Goal: Task Accomplishment & Management: Manage account settings

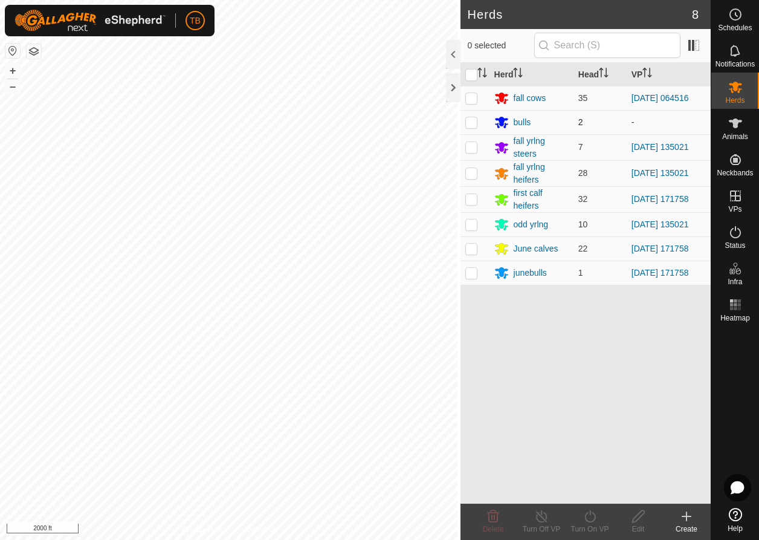
click at [467, 123] on p-checkbox at bounding box center [471, 122] width 12 height 10
checkbox input "true"
click at [471, 213] on p-checkbox at bounding box center [471, 273] width 12 height 10
checkbox input "true"
click at [589, 213] on icon at bounding box center [590, 516] width 15 height 15
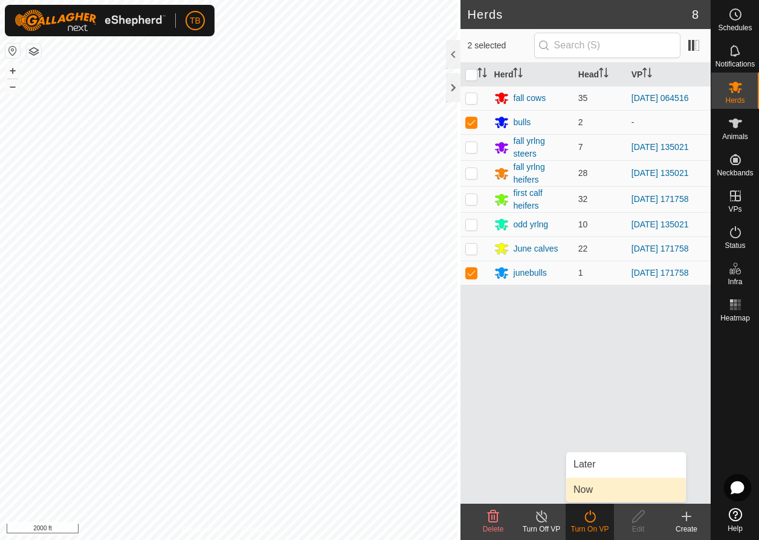
click at [587, 213] on link "Now" at bounding box center [626, 489] width 120 height 24
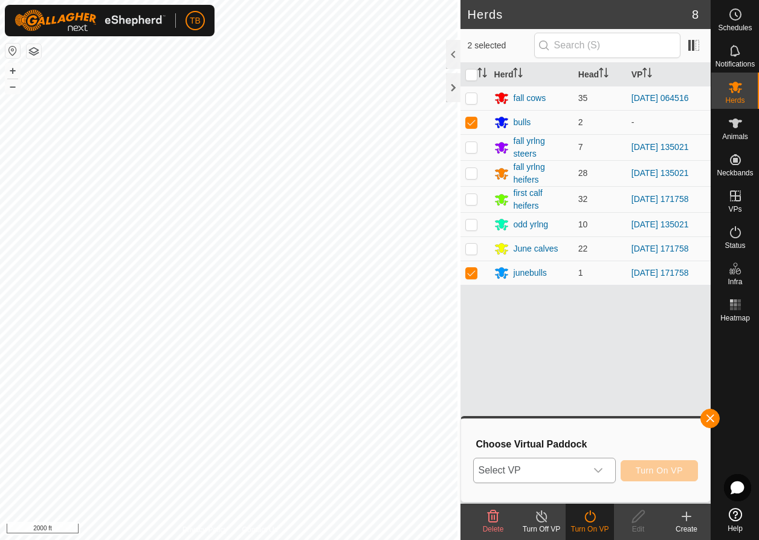
click at [585, 213] on span "Select VP" at bounding box center [530, 470] width 112 height 24
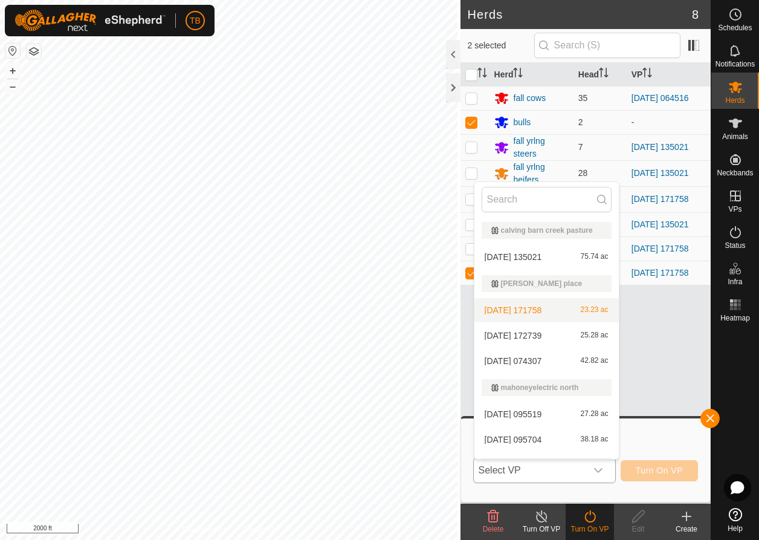
click at [539, 213] on li "[DATE] 171758 23.23 ac" at bounding box center [546, 310] width 144 height 24
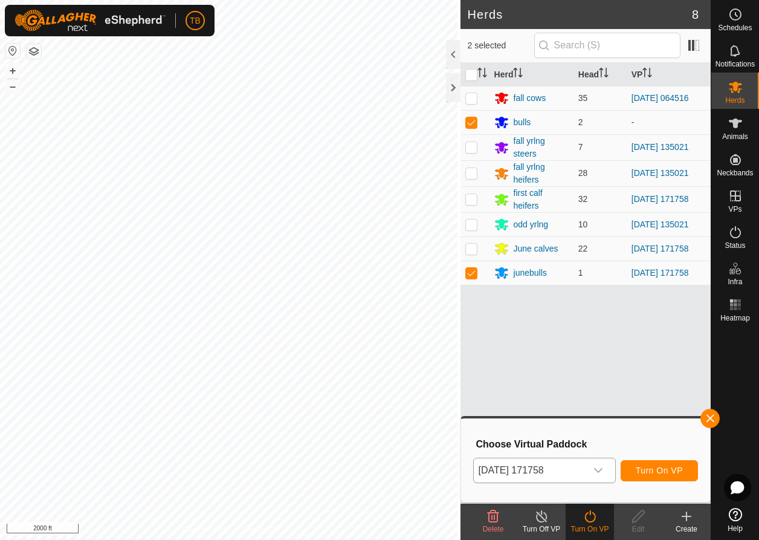
click at [645, 213] on button "Turn On VP" at bounding box center [659, 470] width 77 height 21
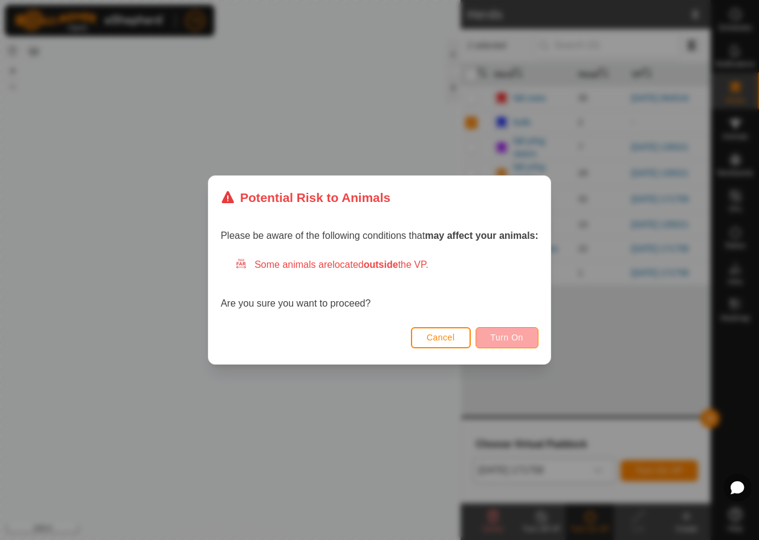
click at [519, 213] on span "Turn On" at bounding box center [507, 337] width 33 height 10
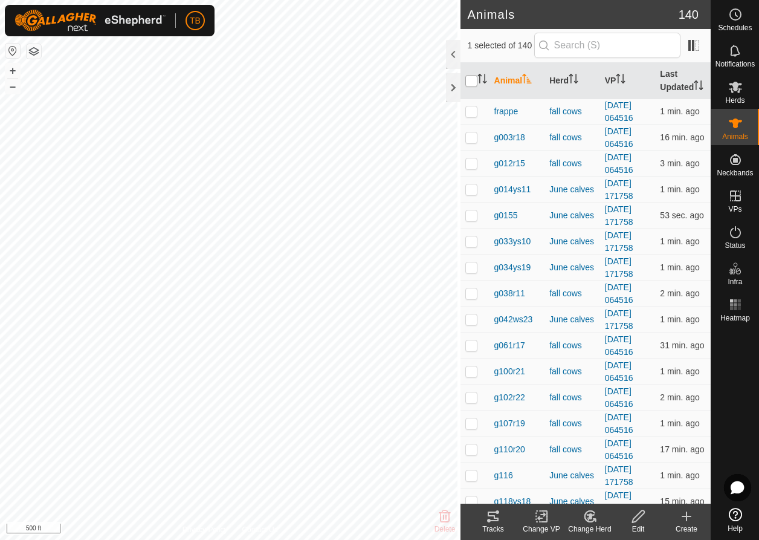
click at [473, 85] on input "checkbox" at bounding box center [471, 81] width 12 height 12
checkbox input "true"
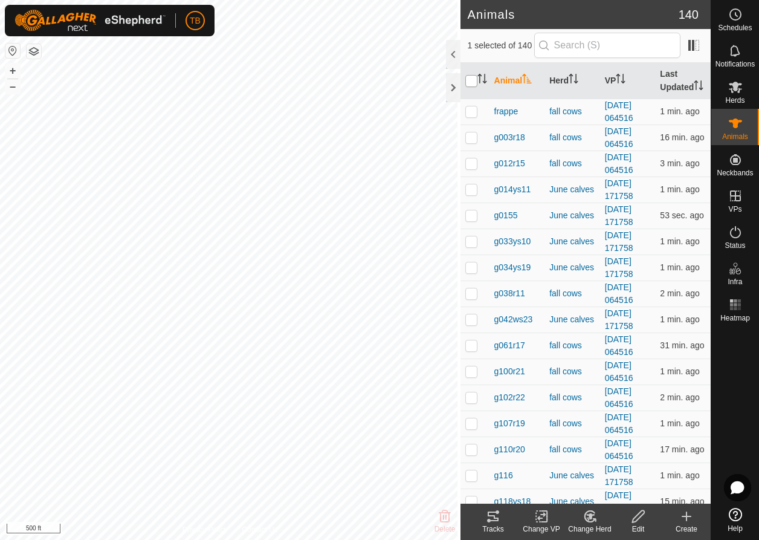
checkbox input "true"
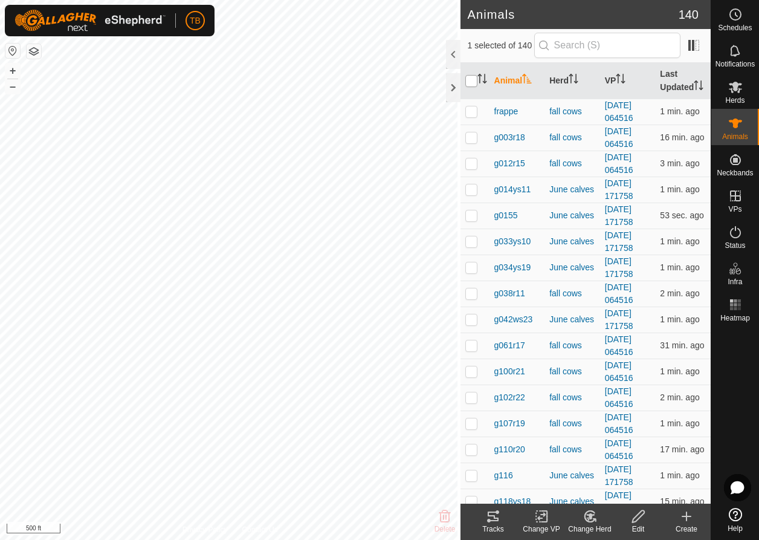
checkbox input "true"
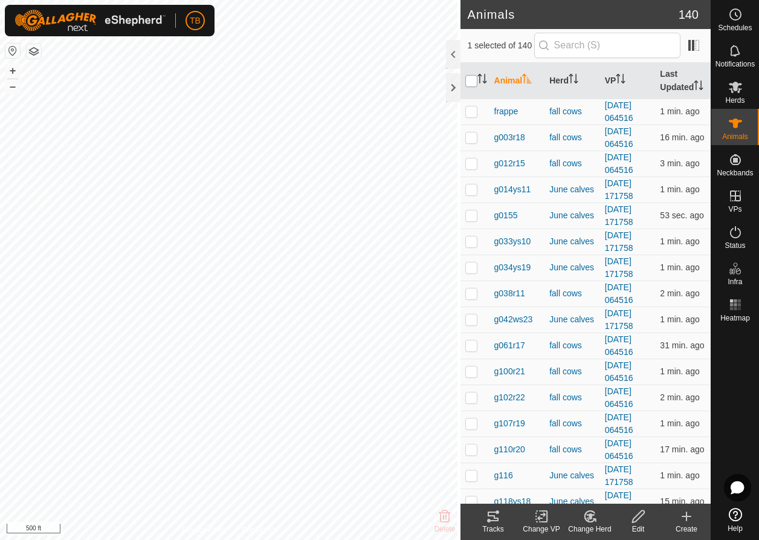
checkbox input "true"
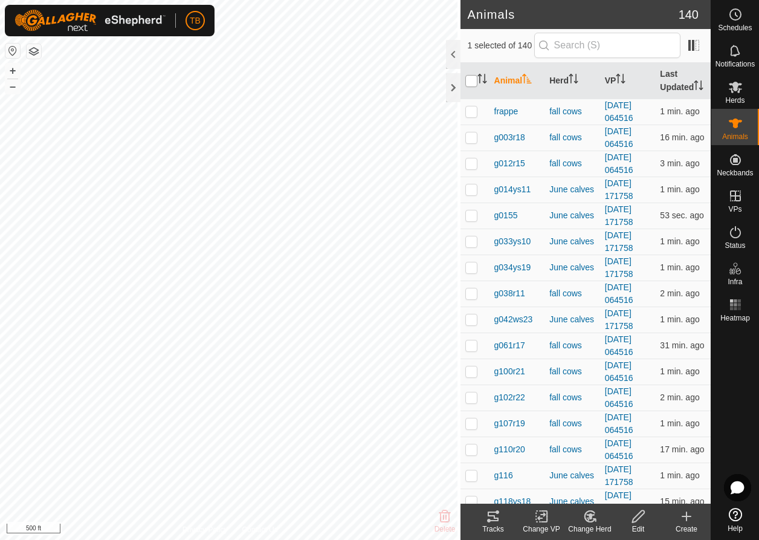
checkbox input "true"
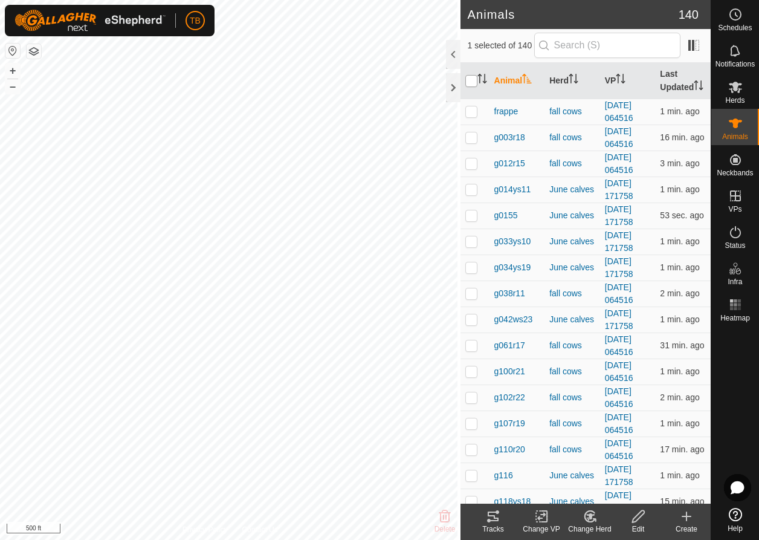
checkbox input "true"
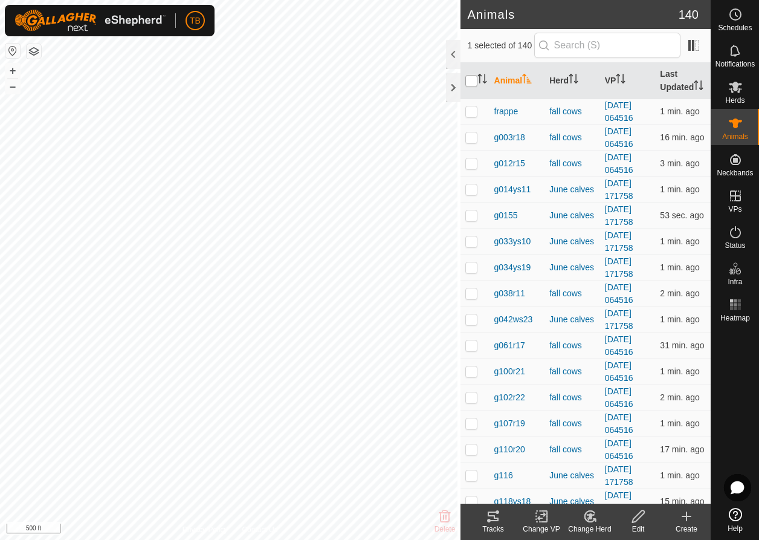
checkbox input "true"
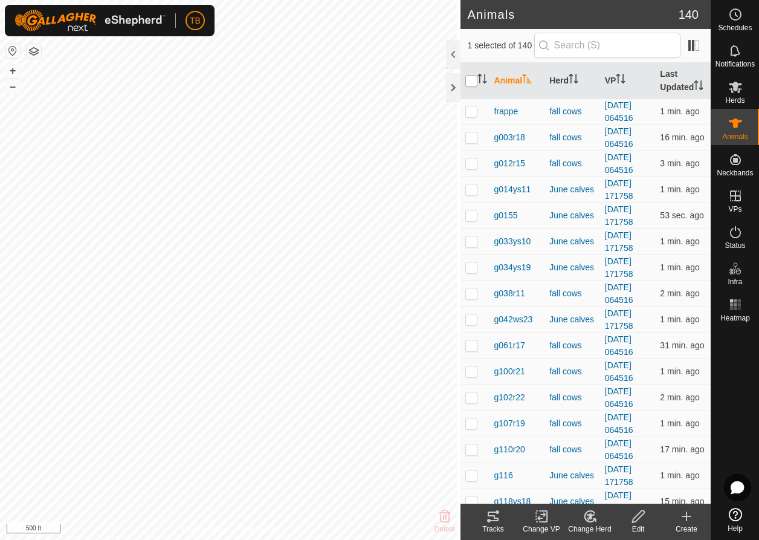
checkbox input "true"
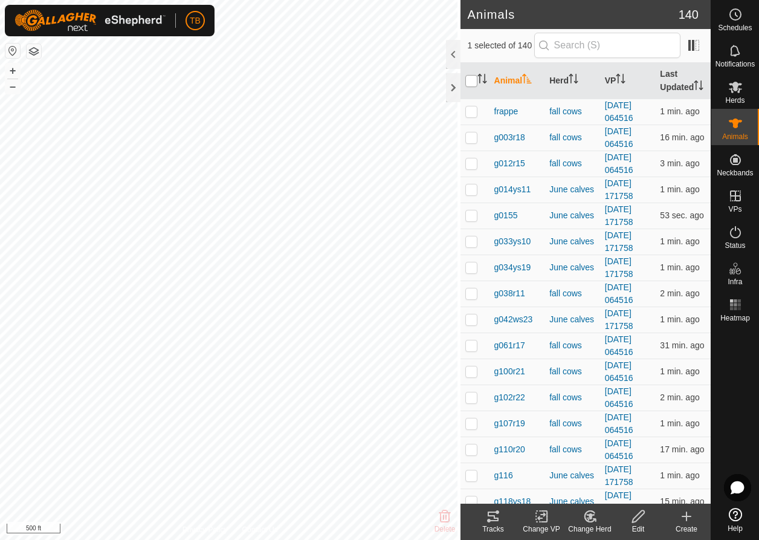
checkbox input "true"
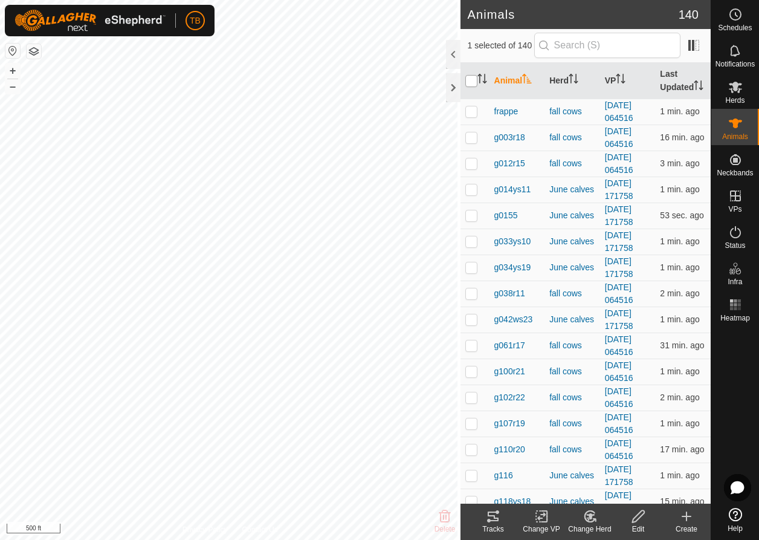
checkbox input "true"
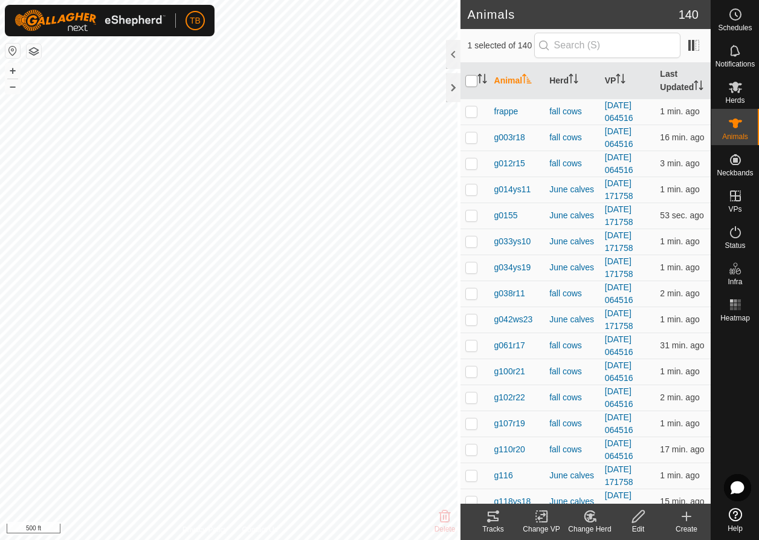
checkbox input "true"
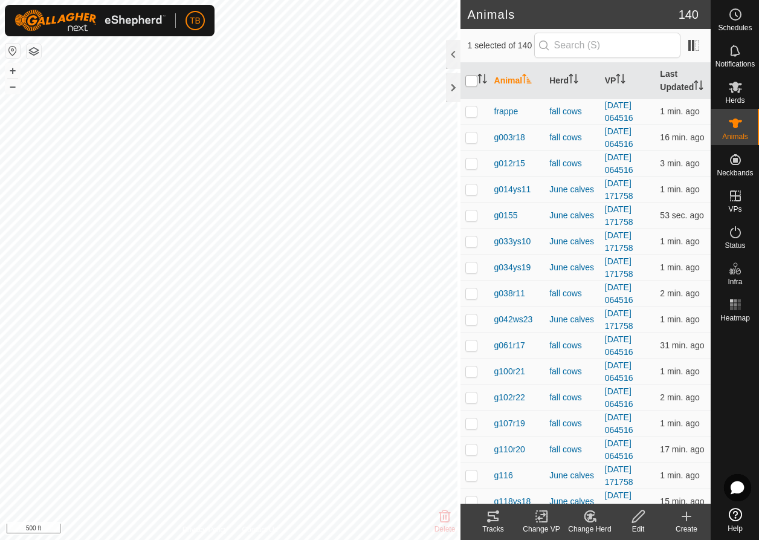
checkbox input "true"
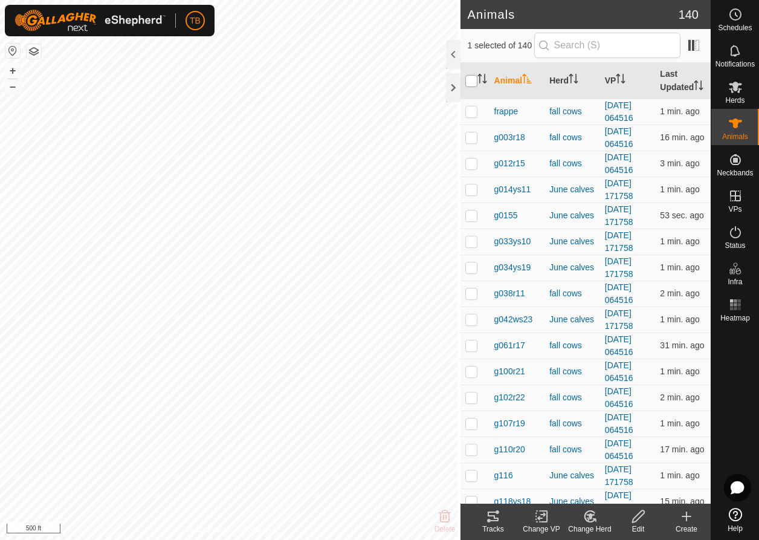
checkbox input "true"
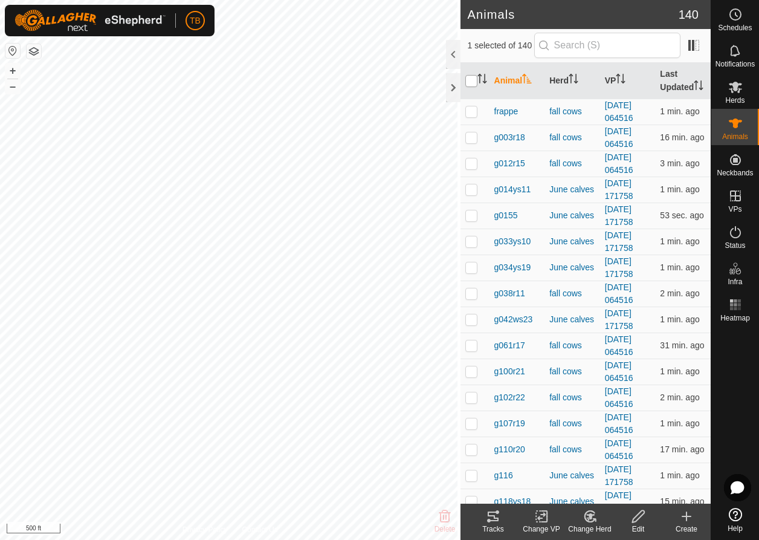
checkbox input "true"
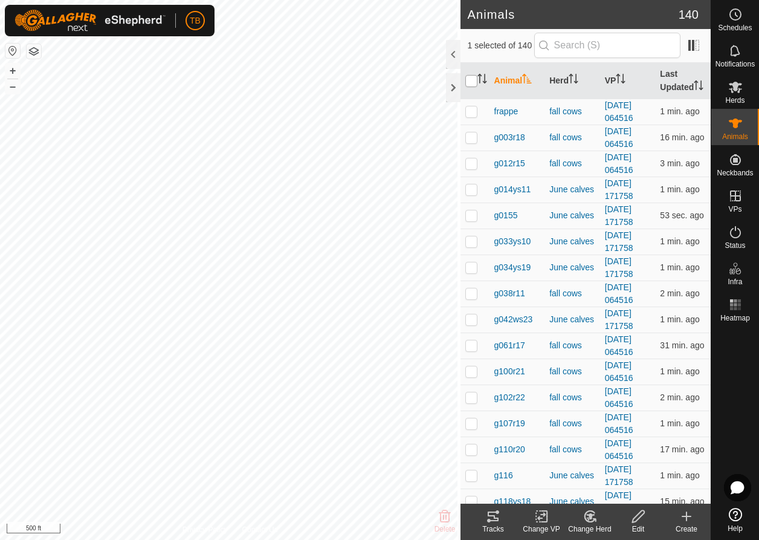
checkbox input "true"
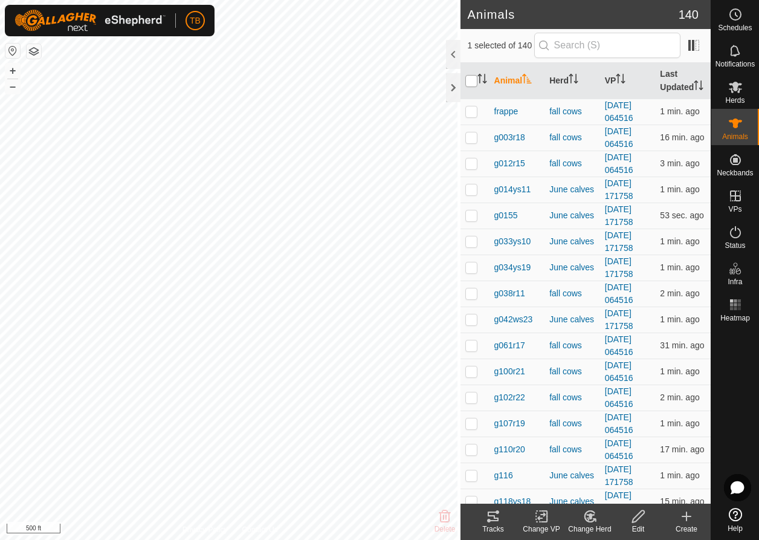
checkbox input "true"
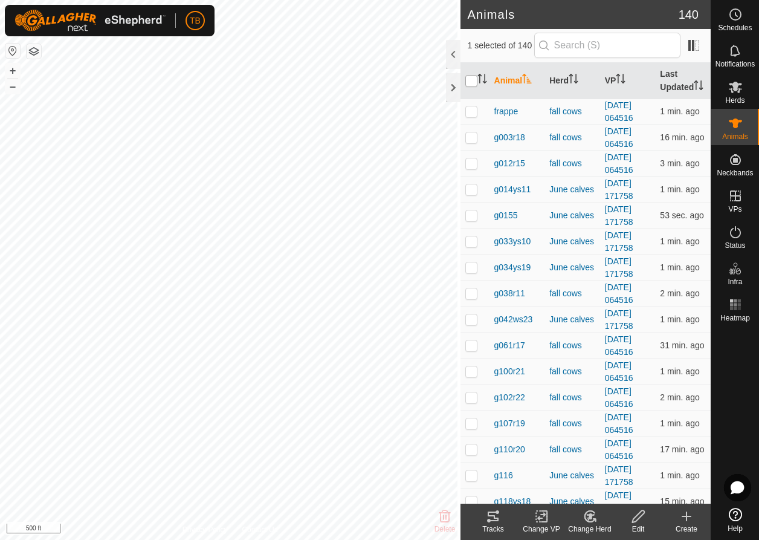
checkbox input "true"
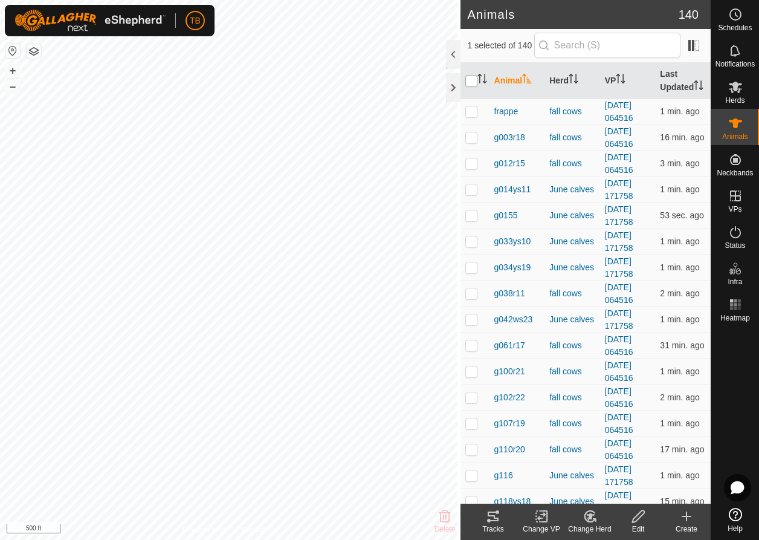
checkbox input "true"
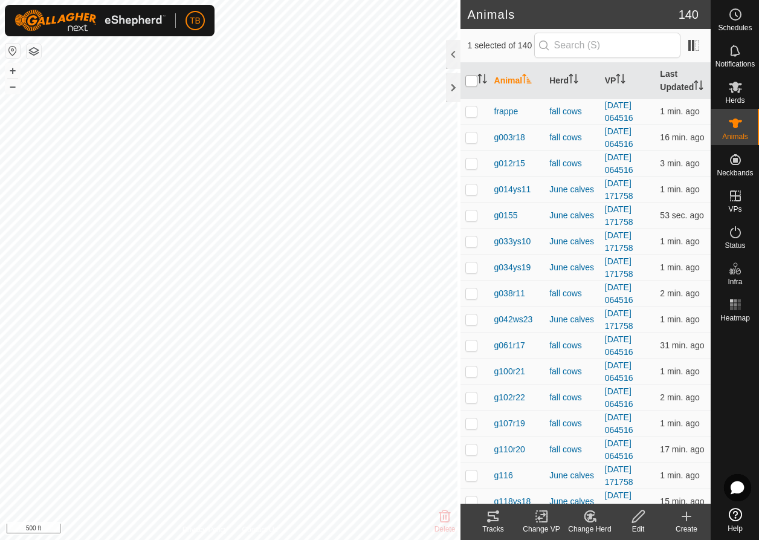
checkbox input "true"
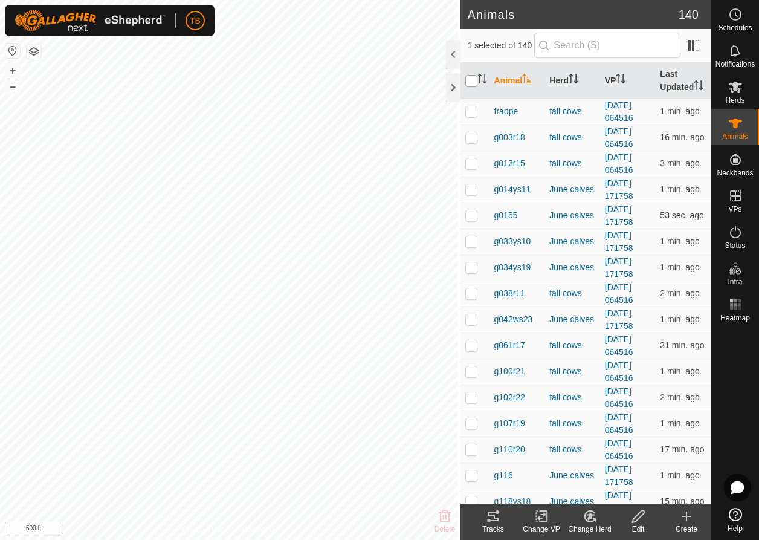
checkbox input "true"
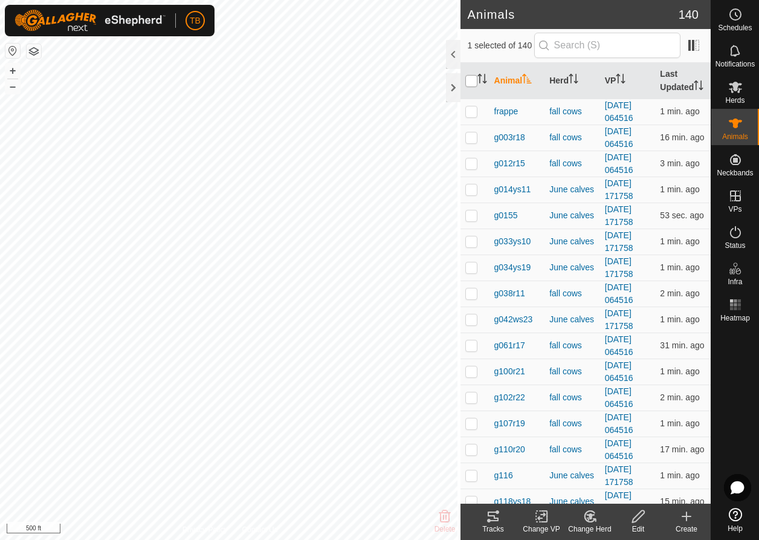
checkbox input "true"
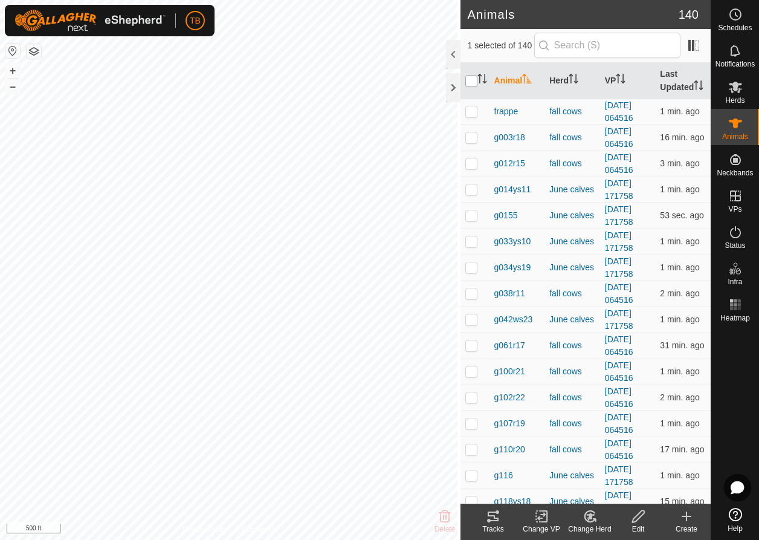
checkbox input "true"
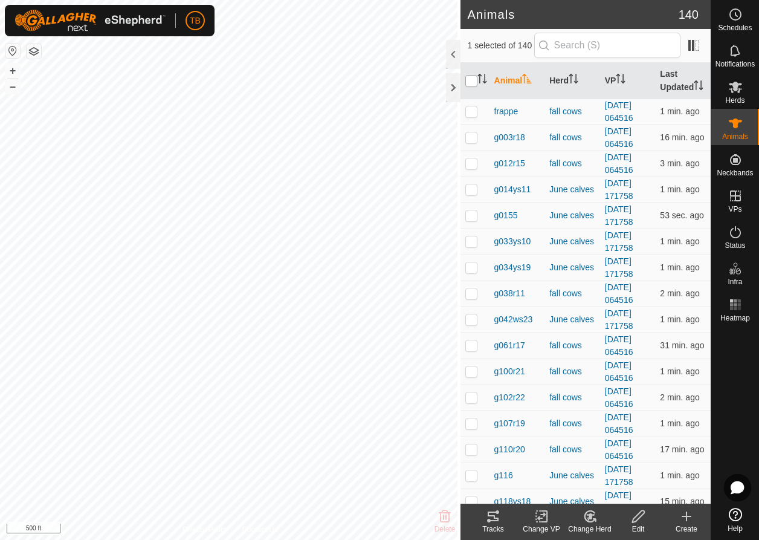
checkbox input "true"
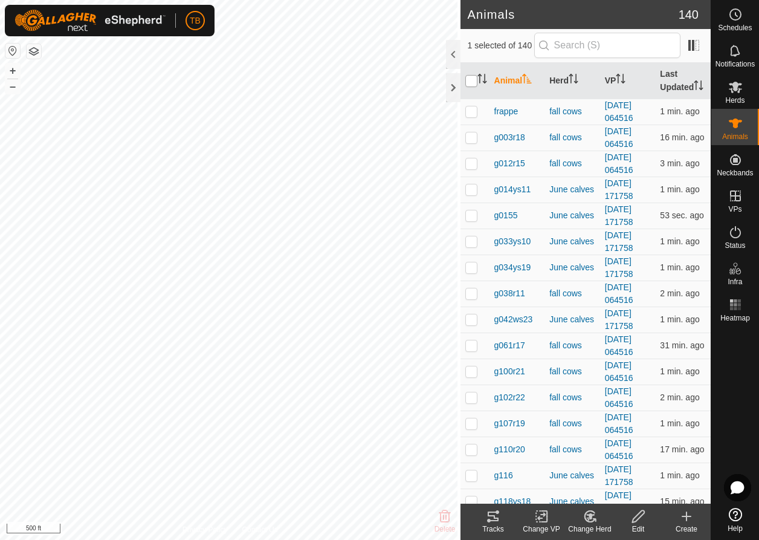
checkbox input "true"
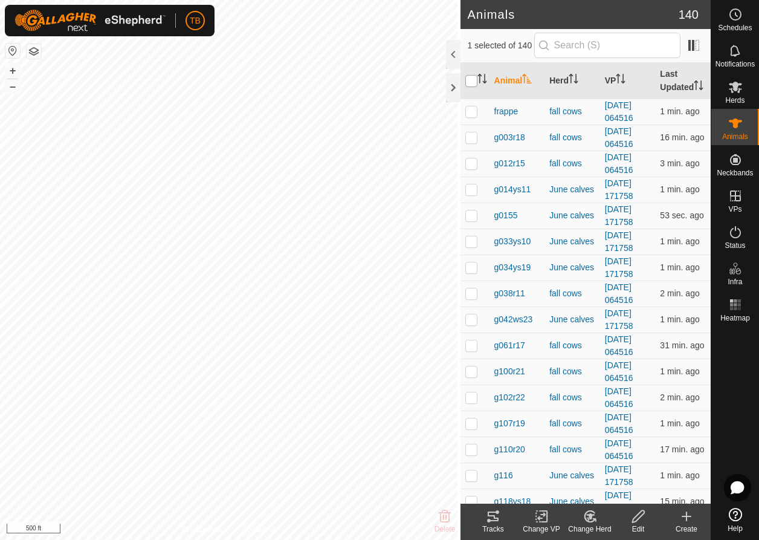
checkbox input "true"
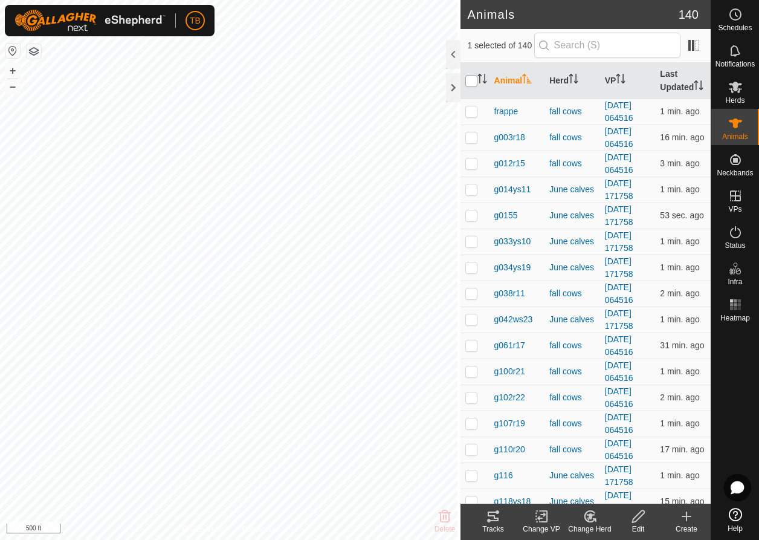
checkbox input "true"
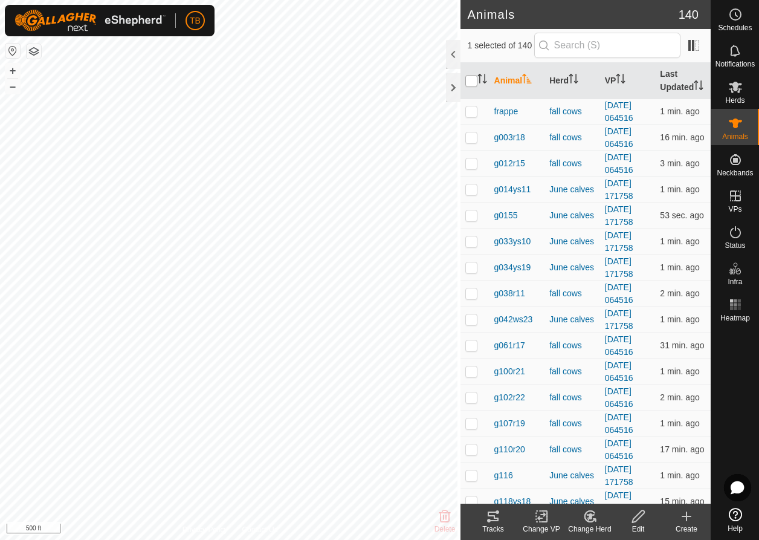
checkbox input "true"
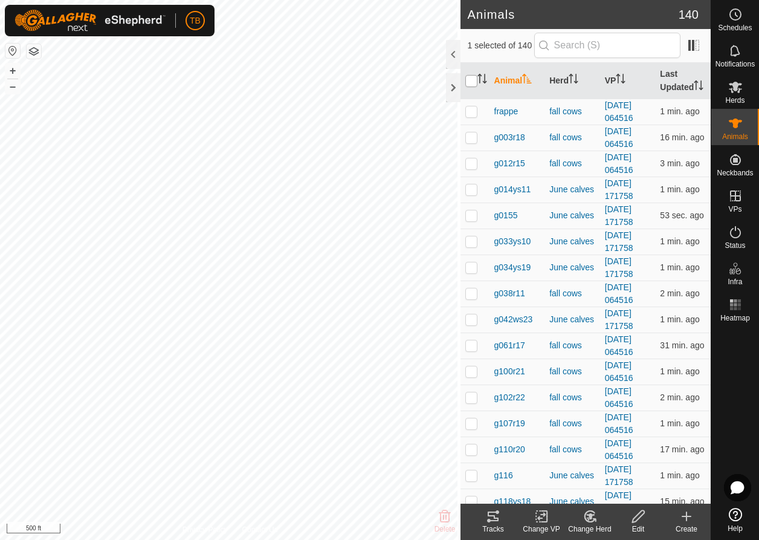
checkbox input "true"
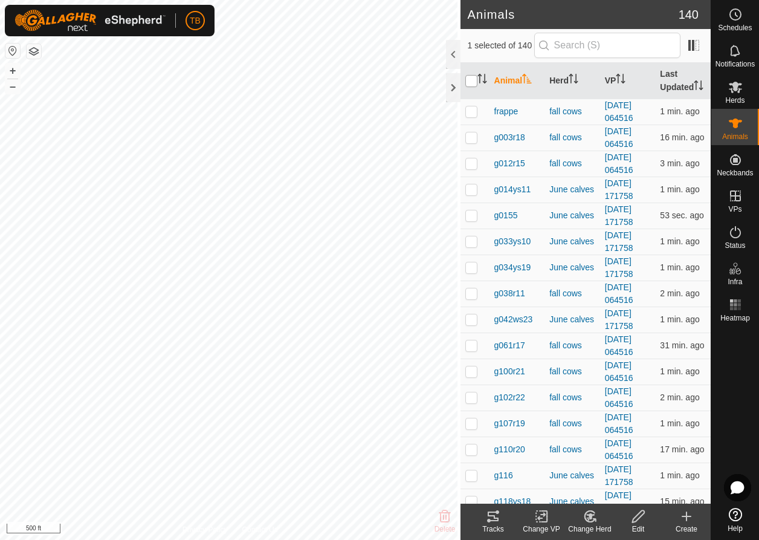
checkbox input "true"
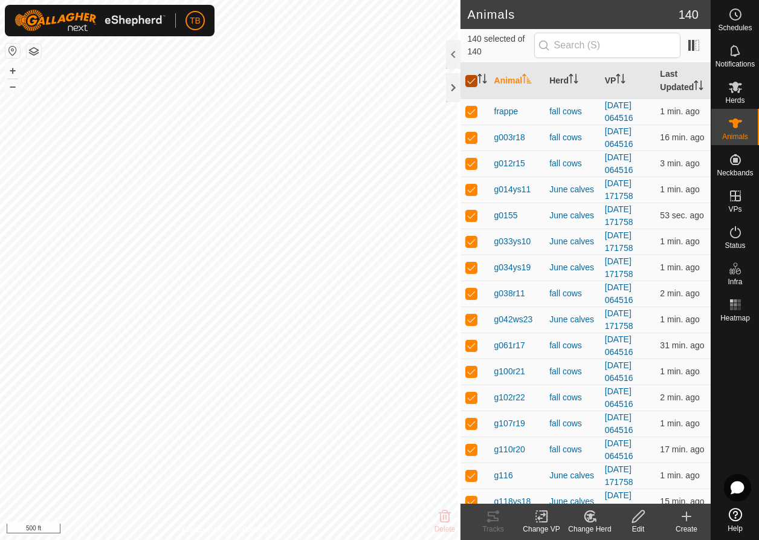
click at [470, 87] on input "checkbox" at bounding box center [471, 81] width 12 height 12
checkbox input "false"
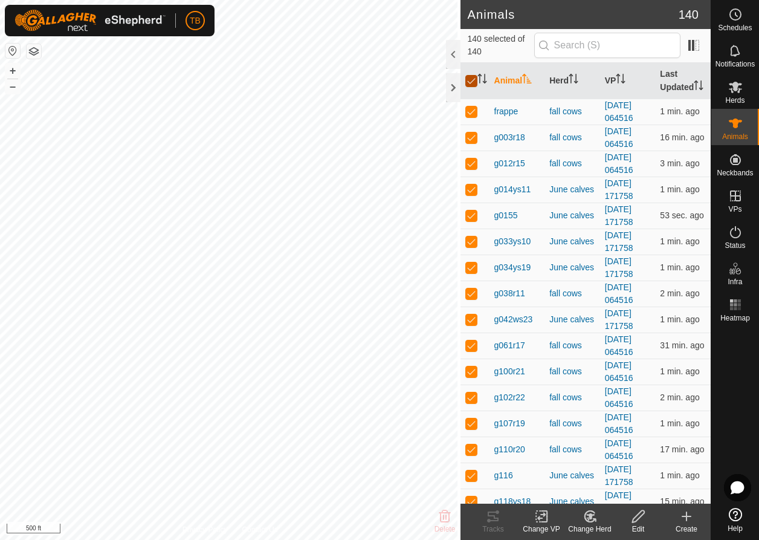
checkbox input "false"
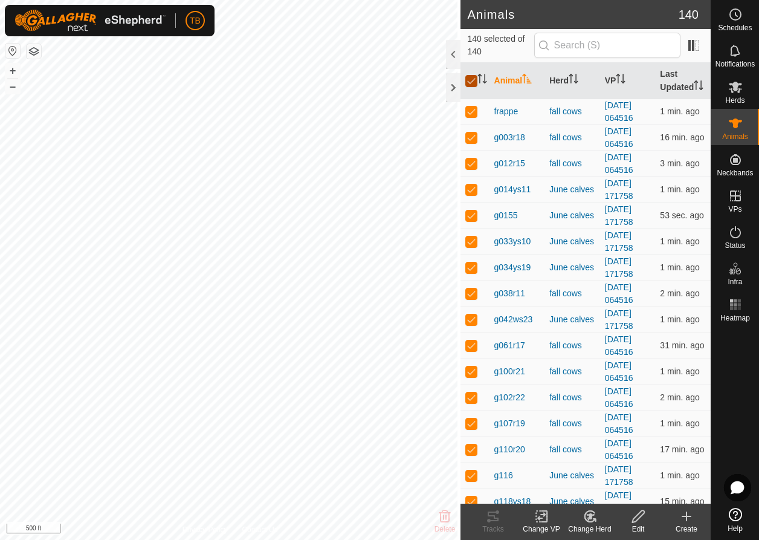
checkbox input "false"
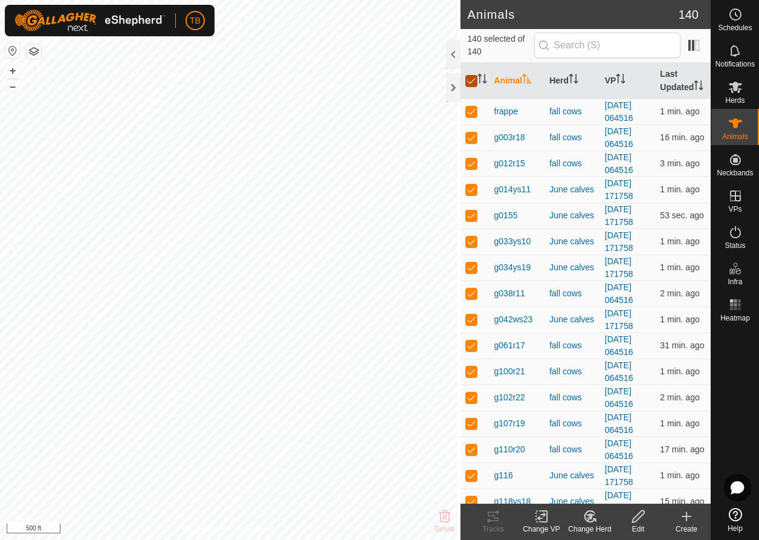
checkbox input "false"
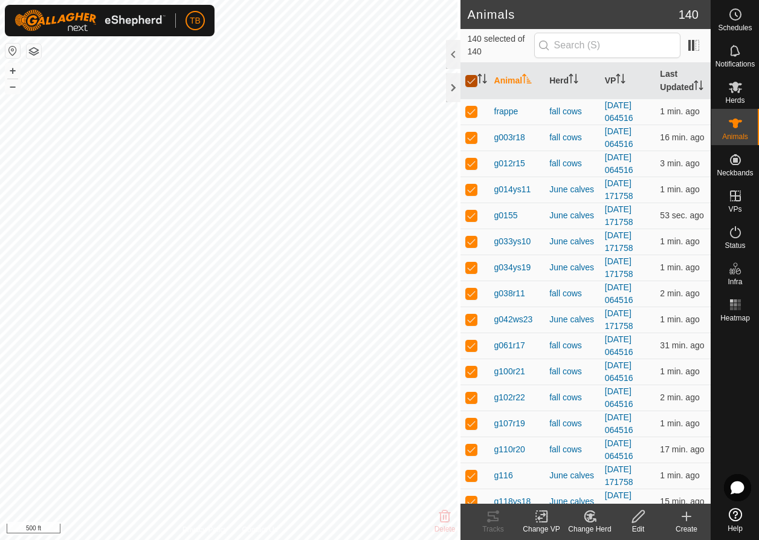
checkbox input "false"
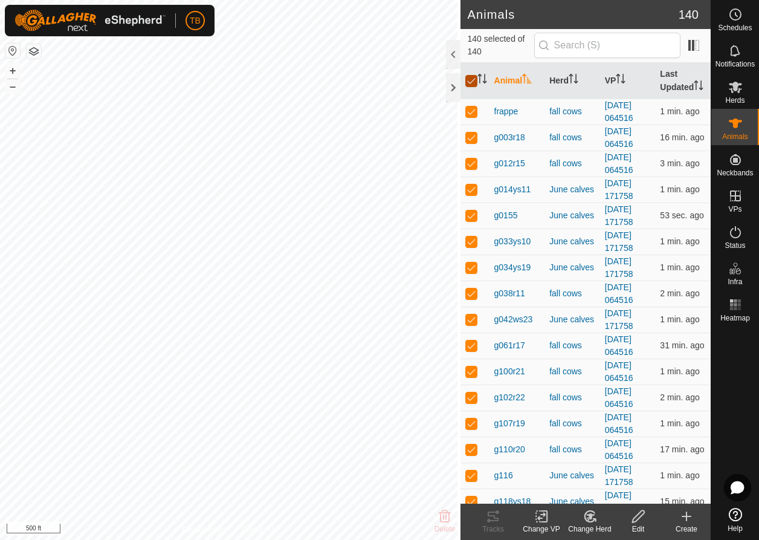
checkbox input "false"
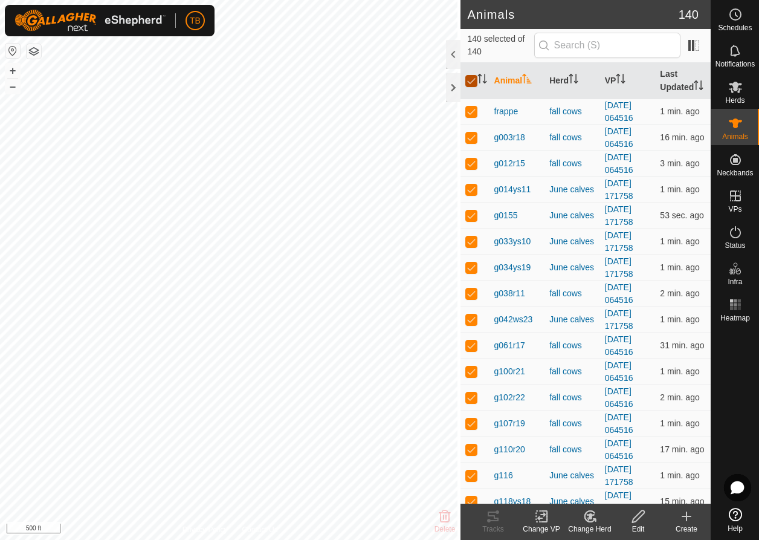
checkbox input "false"
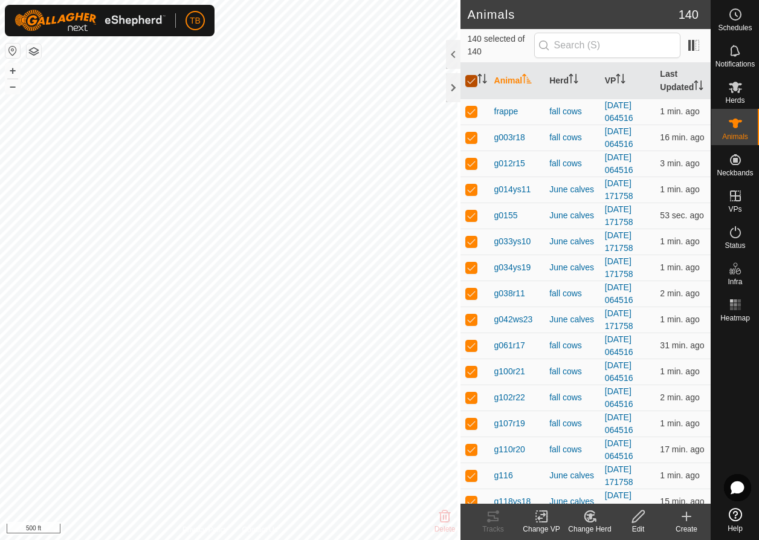
checkbox input "false"
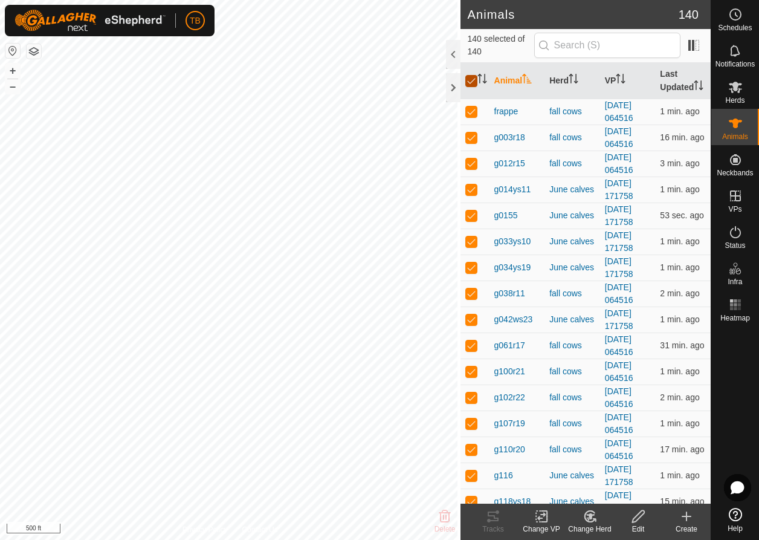
checkbox input "false"
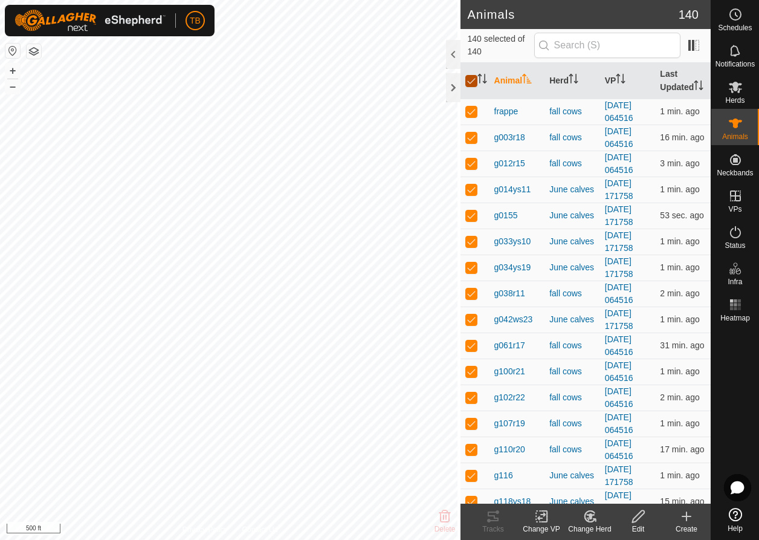
checkbox input "false"
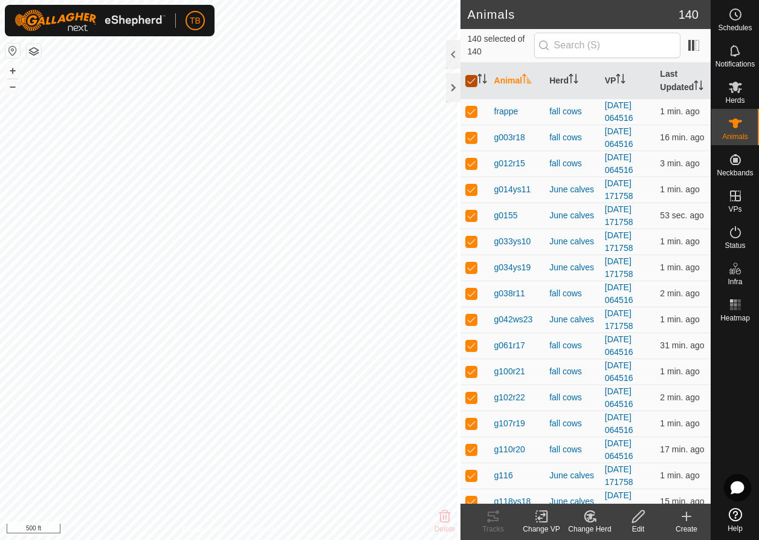
checkbox input "false"
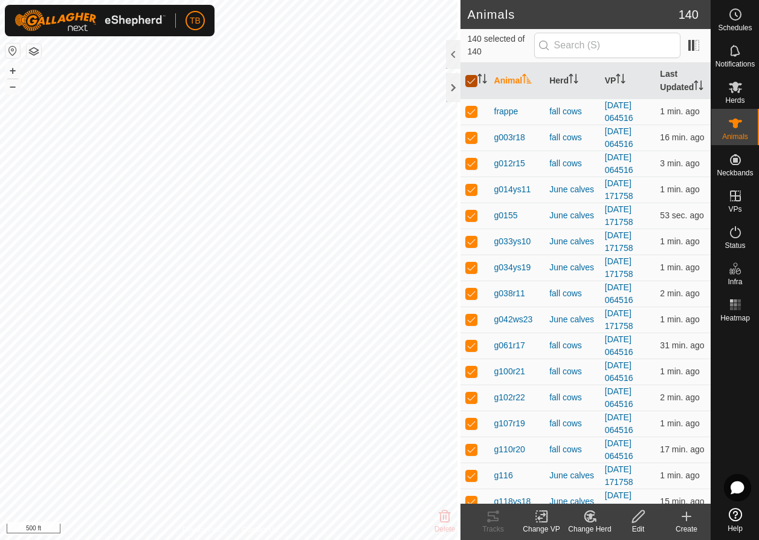
checkbox input "false"
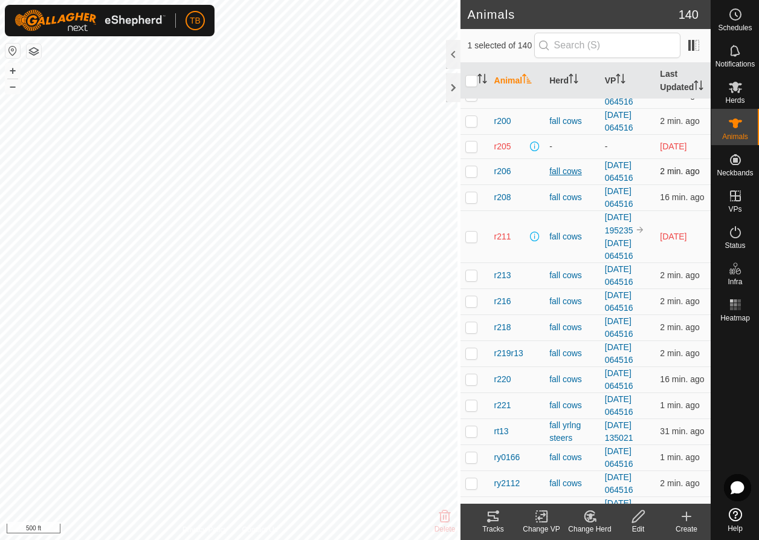
scroll to position [3426, 0]
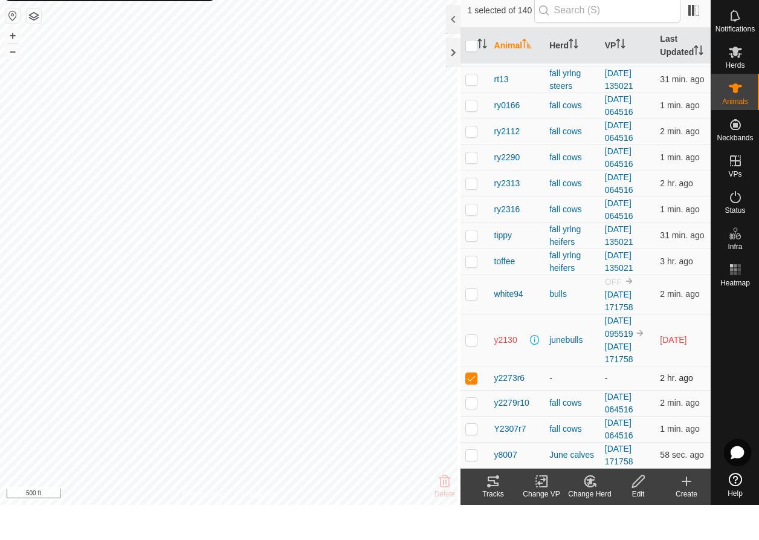
click at [549, 213] on div "-" at bounding box center [572, 413] width 46 height 13
click at [588, 213] on icon at bounding box center [590, 516] width 15 height 15
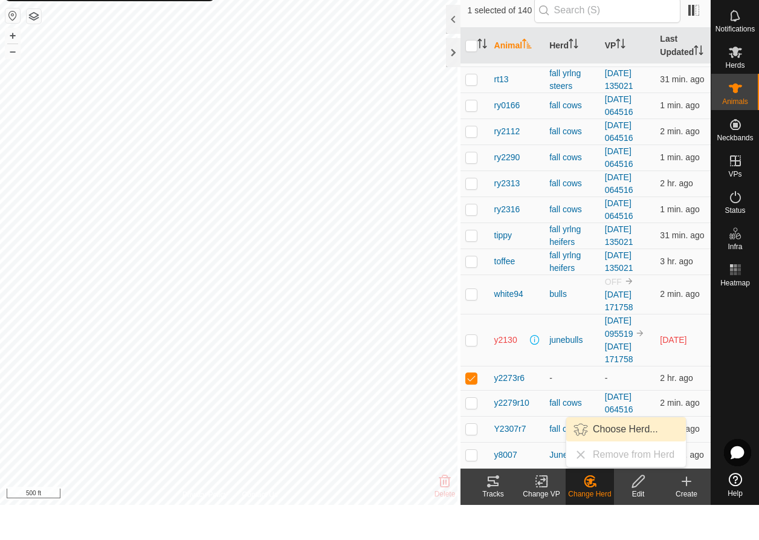
click at [613, 213] on link "Choose Herd..." at bounding box center [626, 464] width 120 height 24
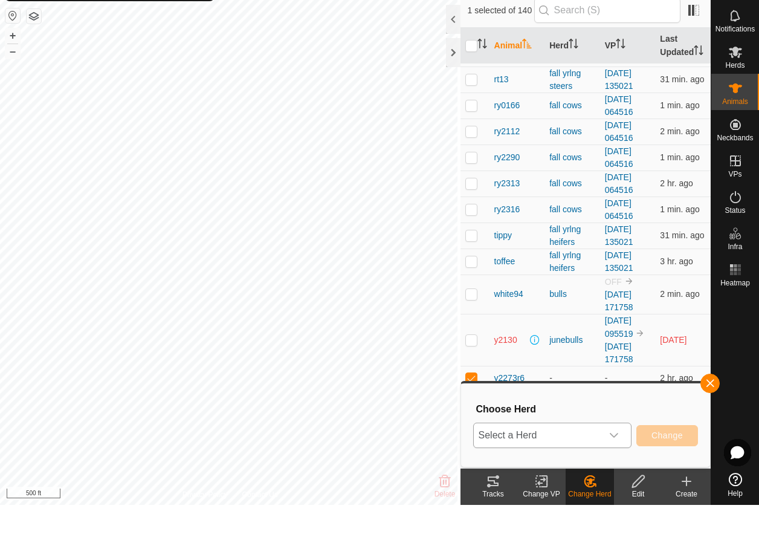
click at [610, 213] on icon "dropdown trigger" at bounding box center [614, 470] width 8 height 5
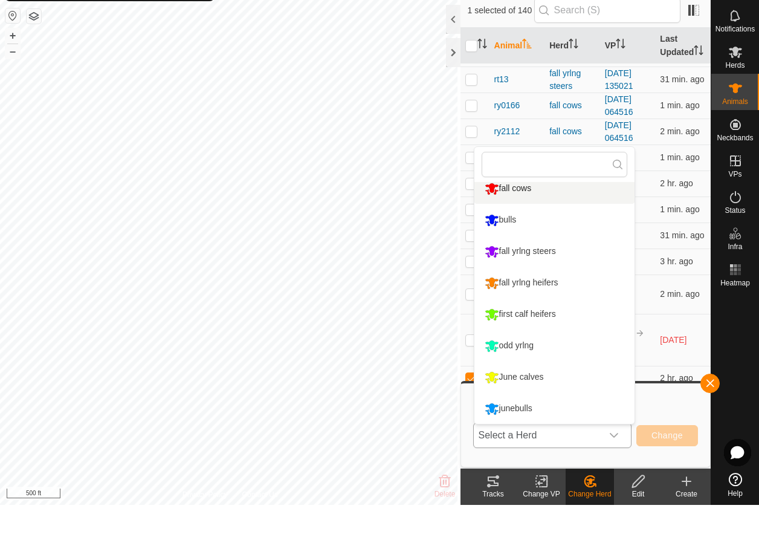
scroll to position [0, 0]
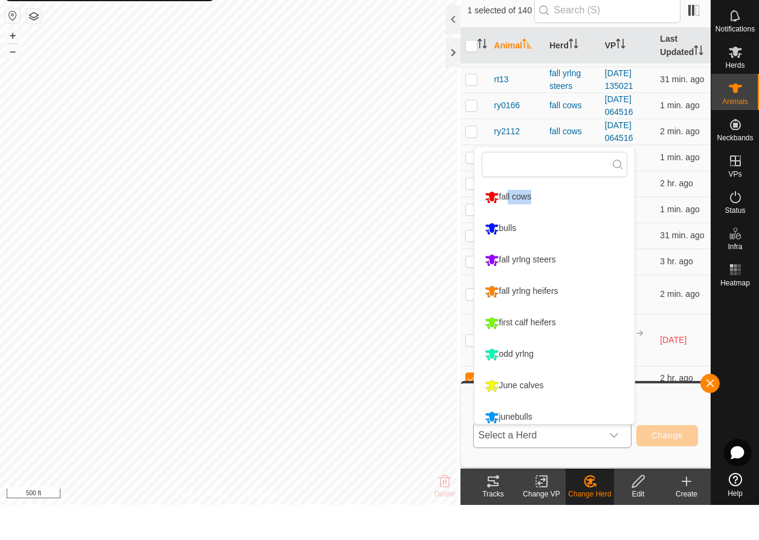
click at [504, 213] on li "fall cows" at bounding box center [554, 232] width 160 height 30
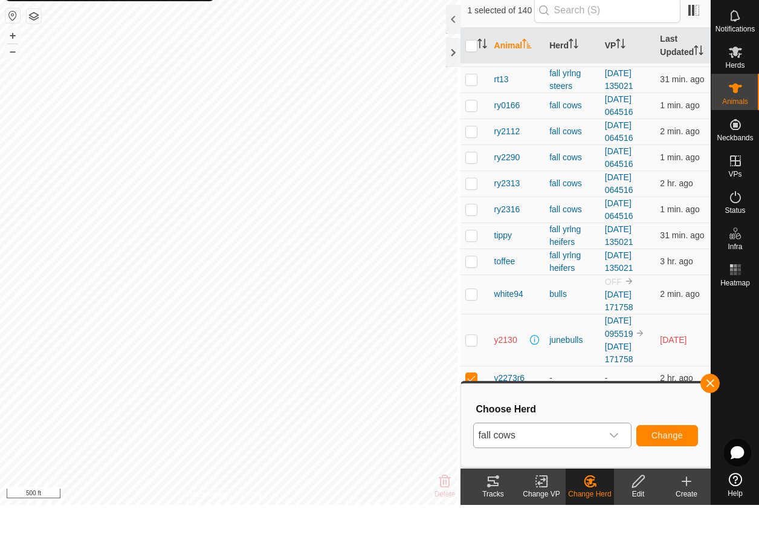
click at [645, 213] on span "Change" at bounding box center [667, 470] width 31 height 10
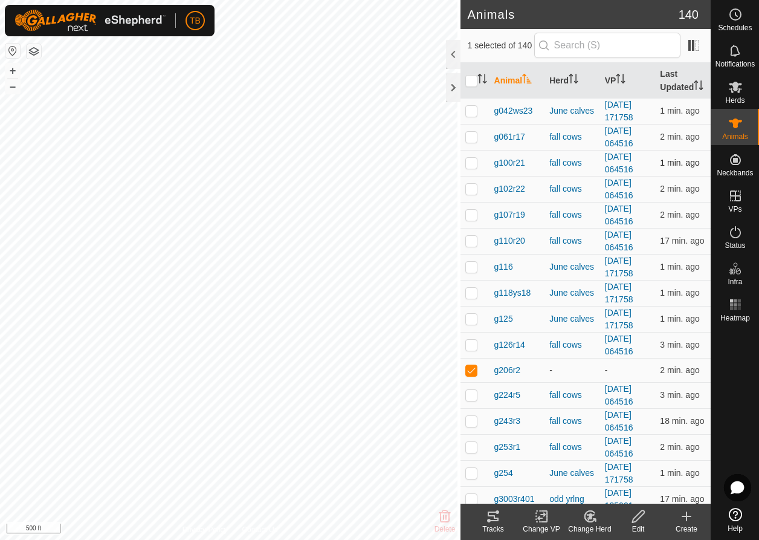
scroll to position [211, 0]
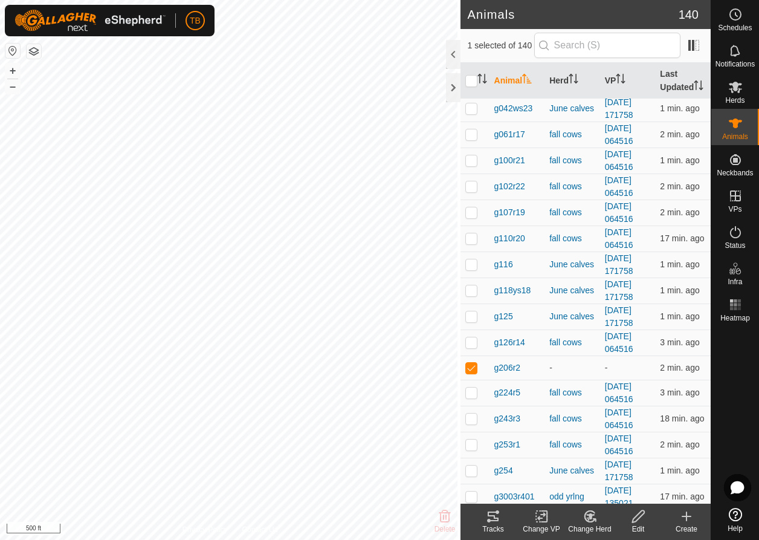
click at [592, 213] on icon at bounding box center [590, 516] width 15 height 15
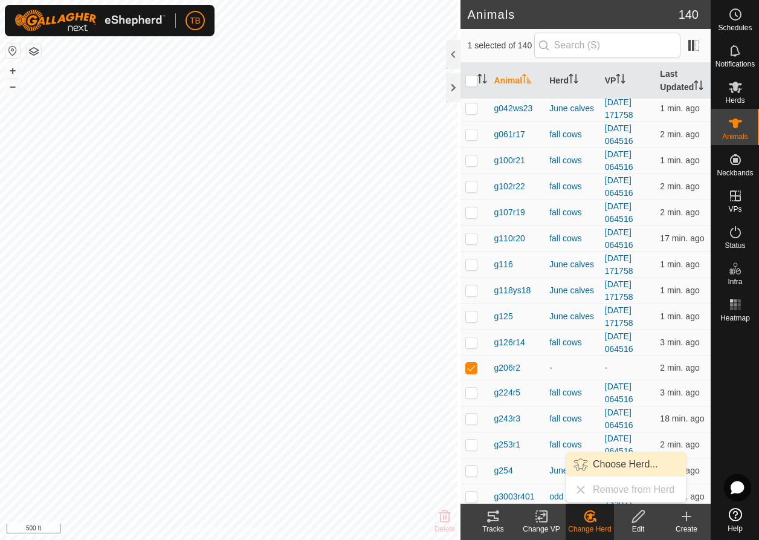
click at [606, 213] on link "Choose Herd..." at bounding box center [626, 464] width 120 height 24
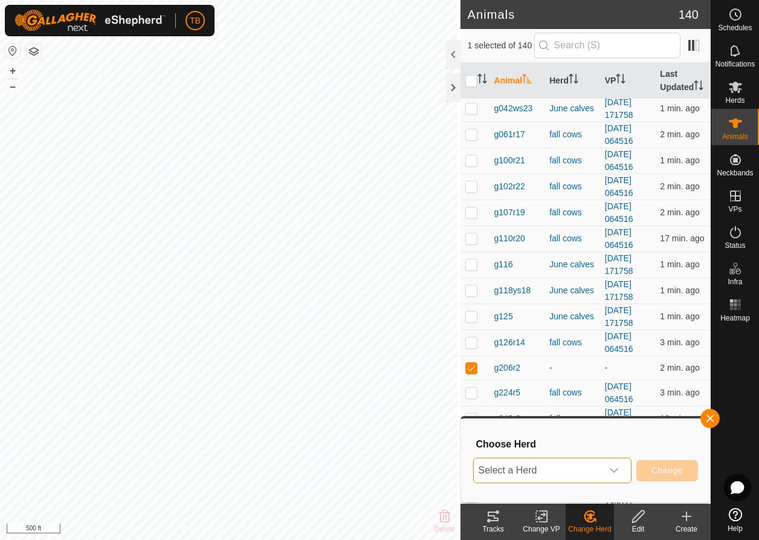
click at [532, 213] on span "Select a Herd" at bounding box center [538, 470] width 128 height 24
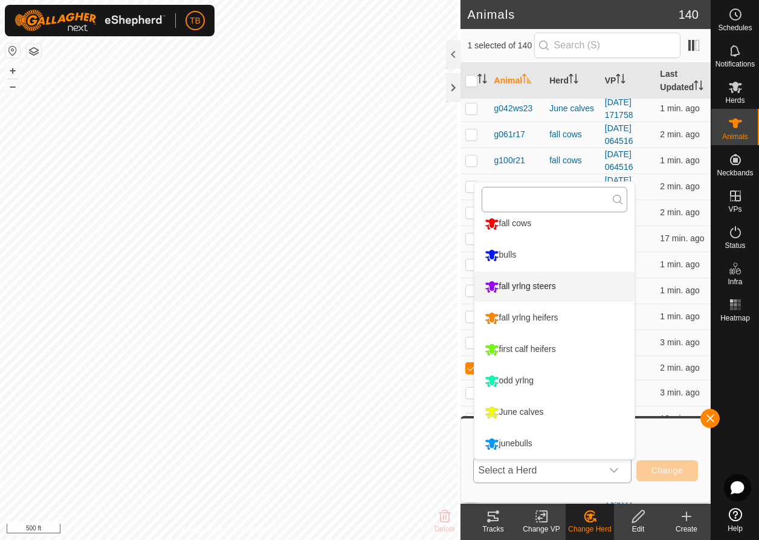
scroll to position [0, 0]
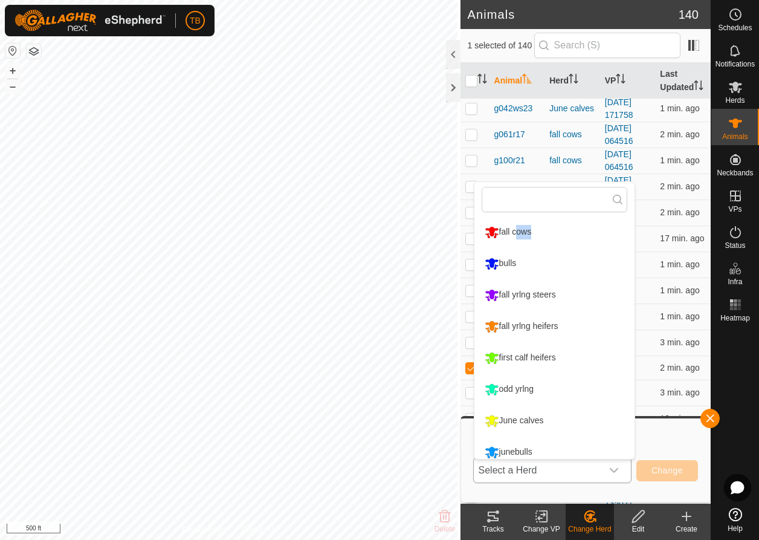
click at [513, 213] on li "fall cows" at bounding box center [554, 232] width 160 height 30
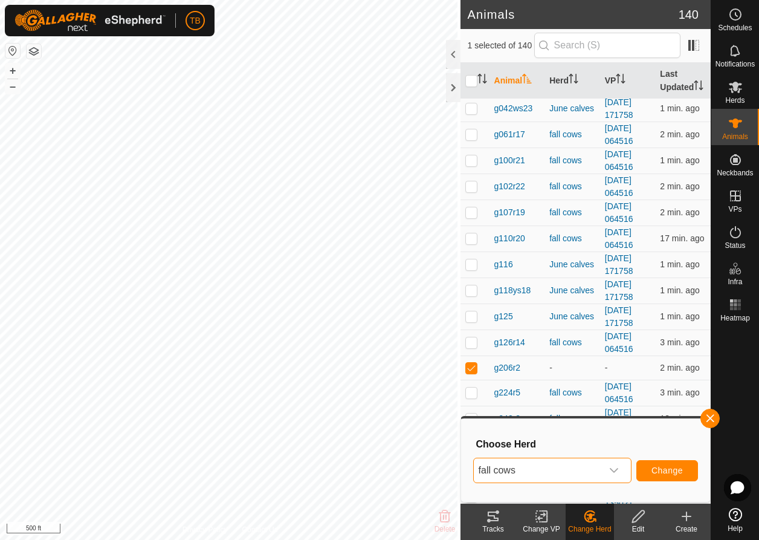
click at [645, 213] on span "Change" at bounding box center [667, 470] width 31 height 10
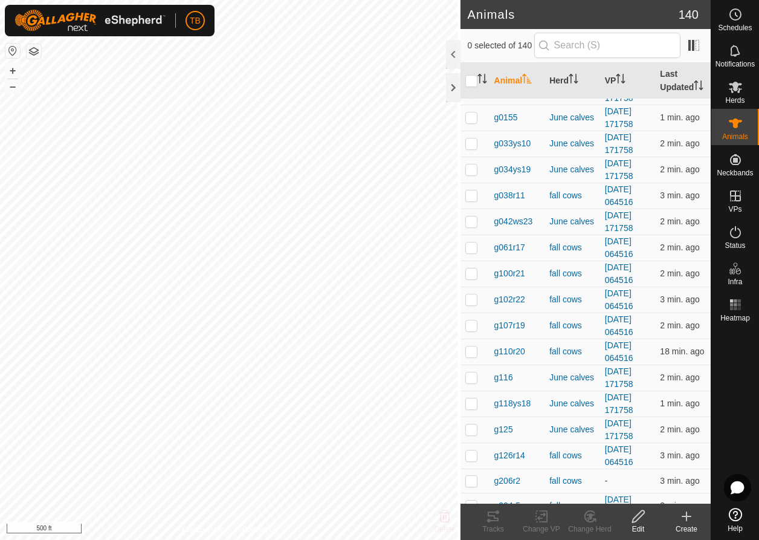
scroll to position [207, 0]
